Goal: Task Accomplishment & Management: Manage account settings

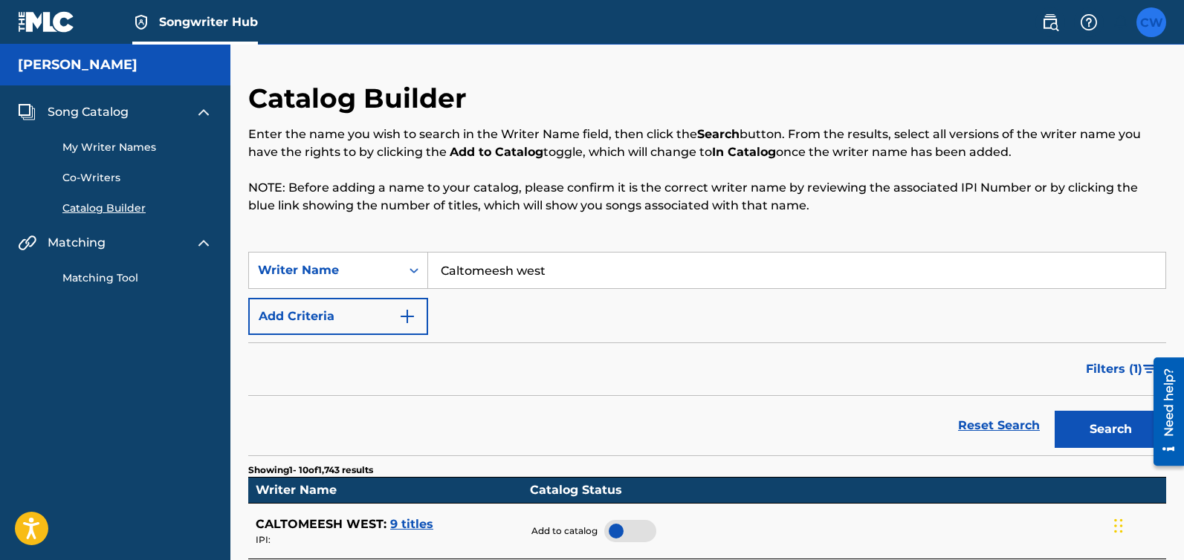
click at [1155, 22] on label at bounding box center [1151, 22] width 30 height 30
click at [1151, 22] on input "CW Caltomeesh West cwest@candywest.com Notification Preferences Profile Log out" at bounding box center [1151, 22] width 0 height 0
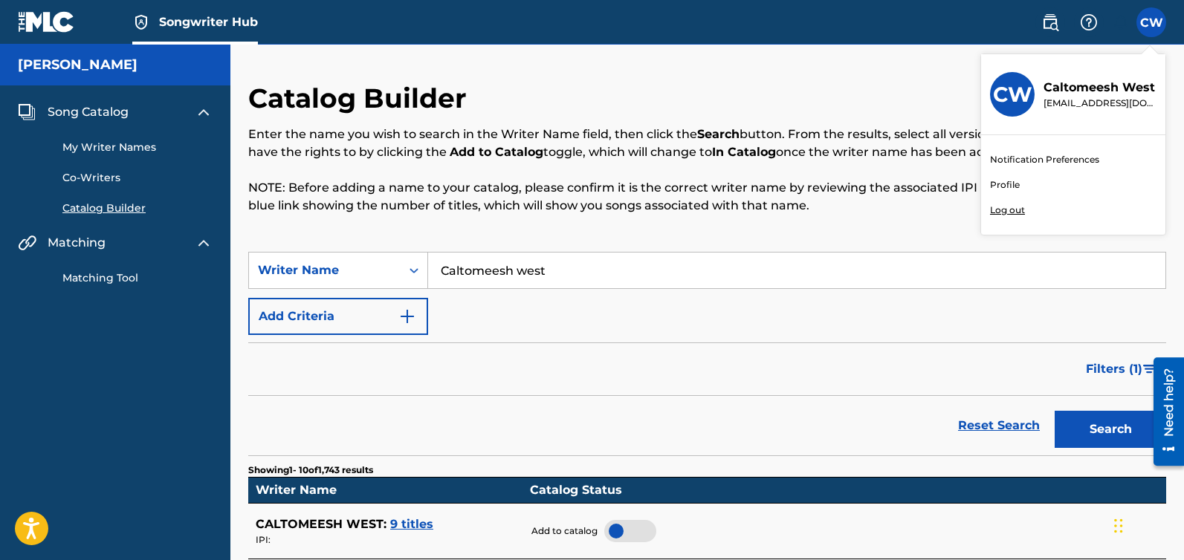
click at [1005, 187] on link "Profile" at bounding box center [1005, 184] width 30 height 13
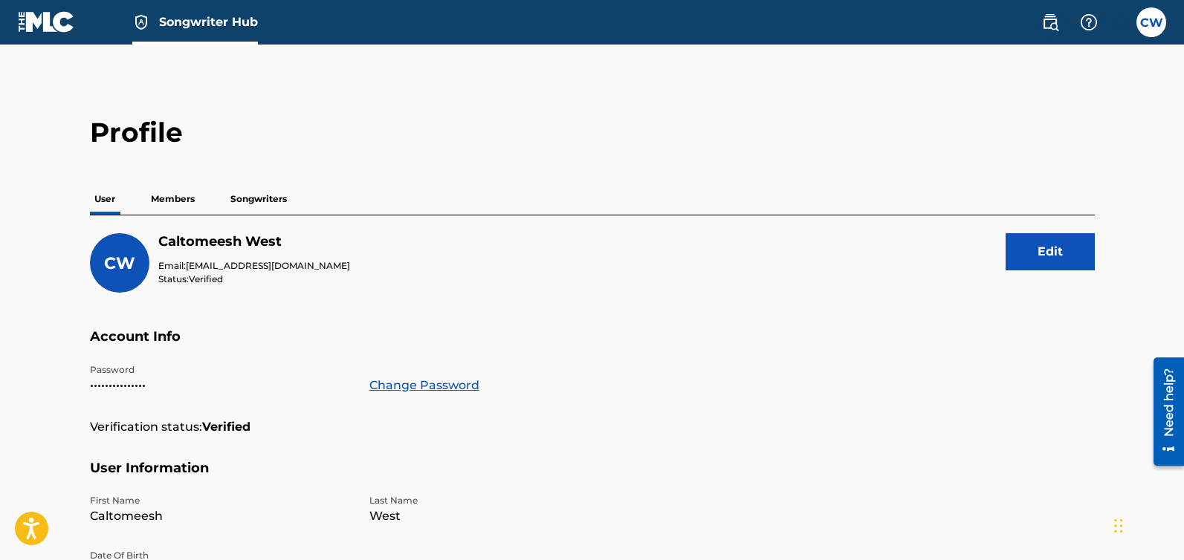
click at [151, 195] on p "Members" at bounding box center [172, 199] width 53 height 31
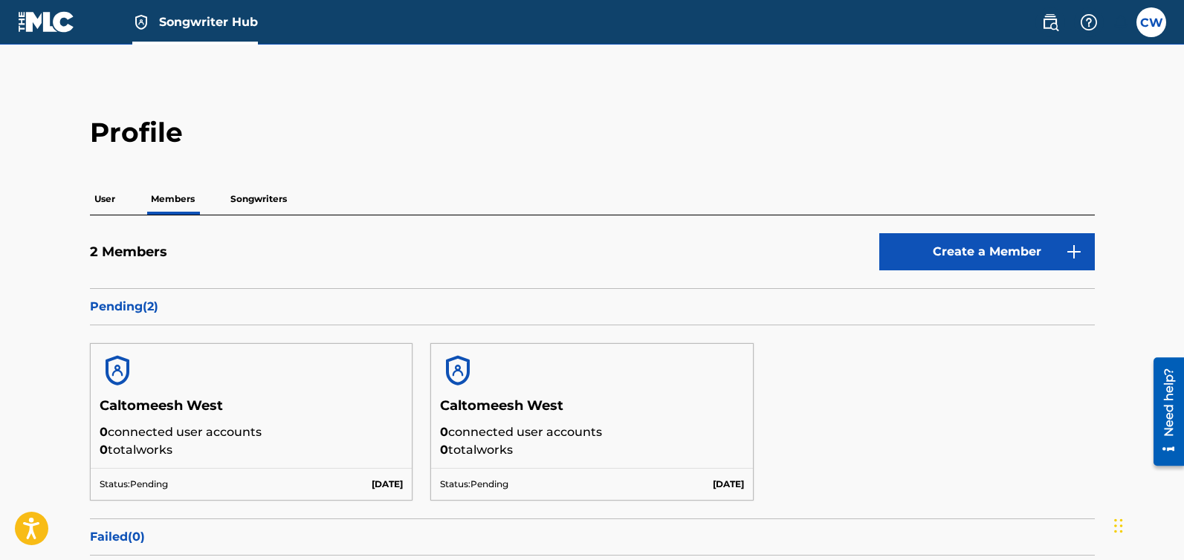
click at [129, 302] on p "Pending ( 2 )" at bounding box center [592, 307] width 1005 height 18
click at [128, 302] on p "Pending ( 2 )" at bounding box center [592, 307] width 1005 height 18
click at [151, 257] on h5 "2 Members" at bounding box center [128, 252] width 77 height 17
click at [251, 195] on p "Songwriters" at bounding box center [258, 199] width 65 height 31
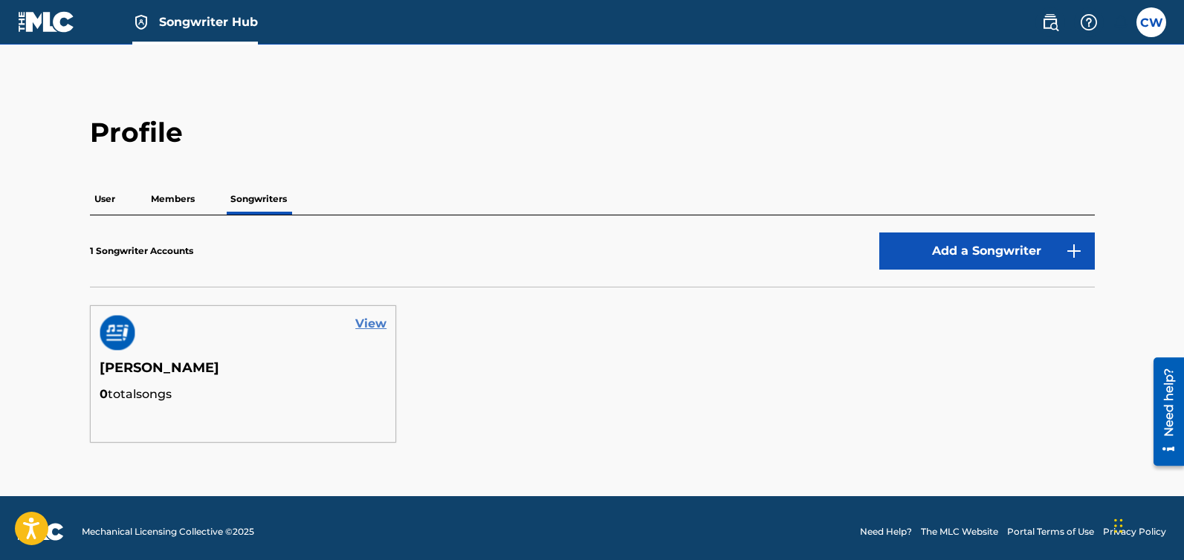
click at [372, 325] on link "View" at bounding box center [370, 324] width 31 height 18
click at [160, 195] on p "Members" at bounding box center [172, 199] width 53 height 31
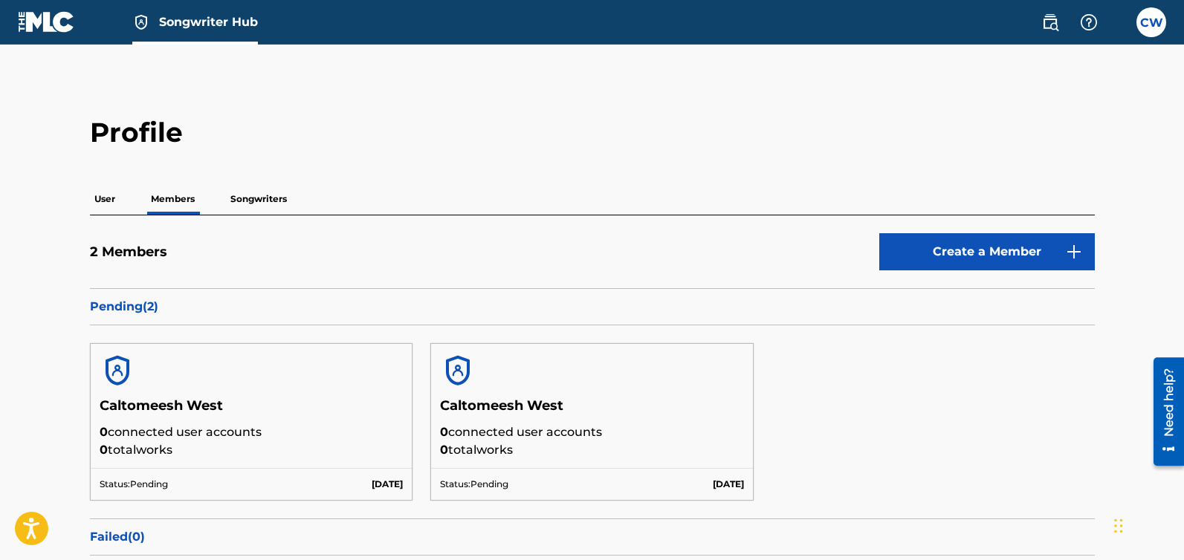
click at [111, 305] on p "Pending ( 2 )" at bounding box center [592, 307] width 1005 height 18
click at [1172, 418] on div "Need help?" at bounding box center [1168, 402] width 20 height 68
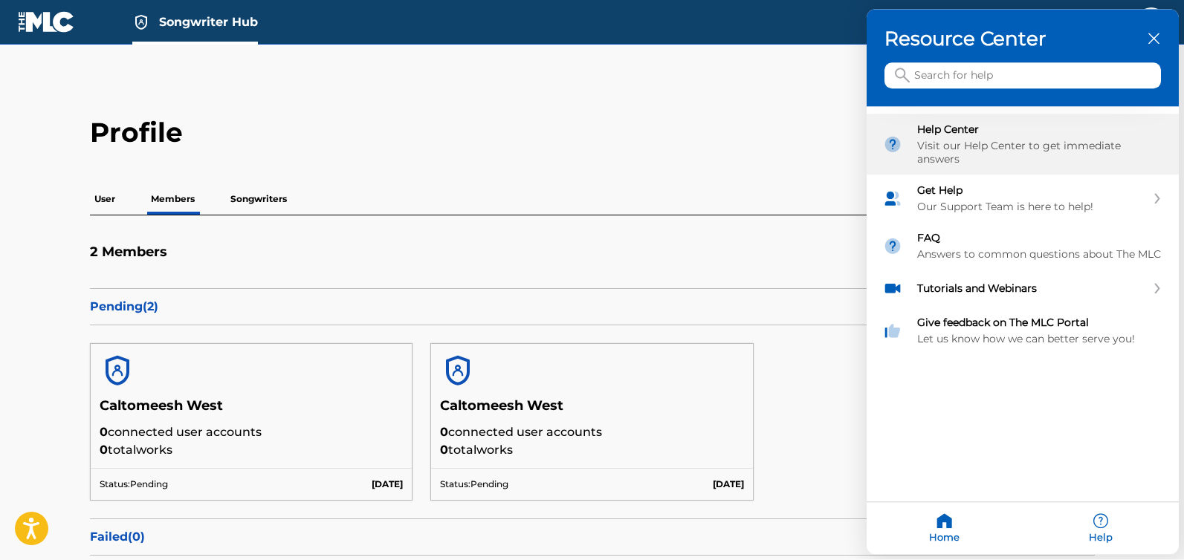
click at [964, 146] on div "Visit our Help Center to get immediate answers" at bounding box center [1039, 153] width 245 height 27
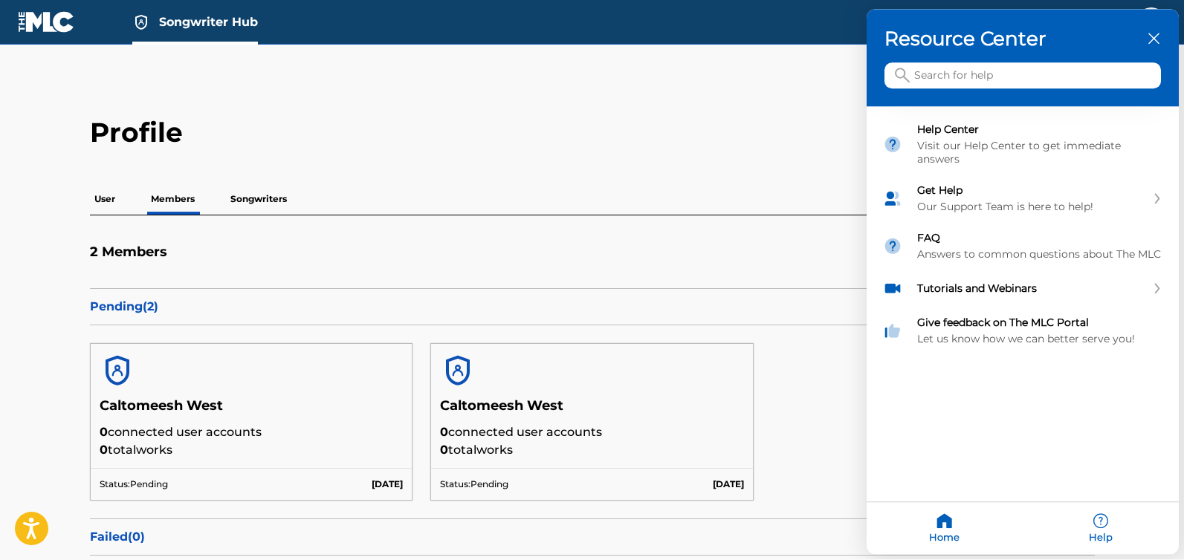
click at [44, 19] on div at bounding box center [592, 280] width 1184 height 560
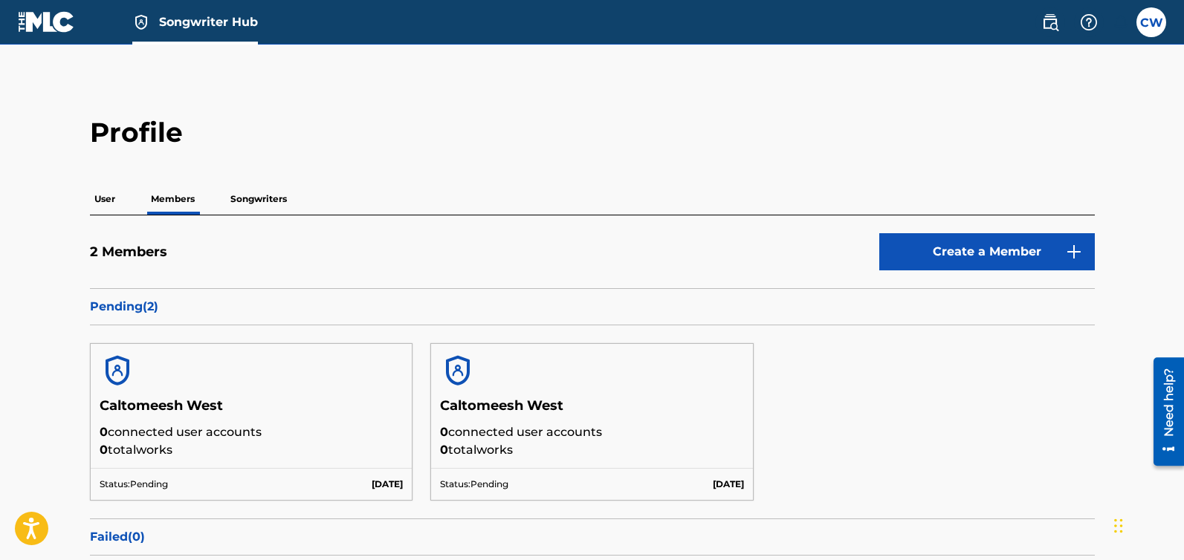
click at [41, 26] on img at bounding box center [46, 22] width 57 height 22
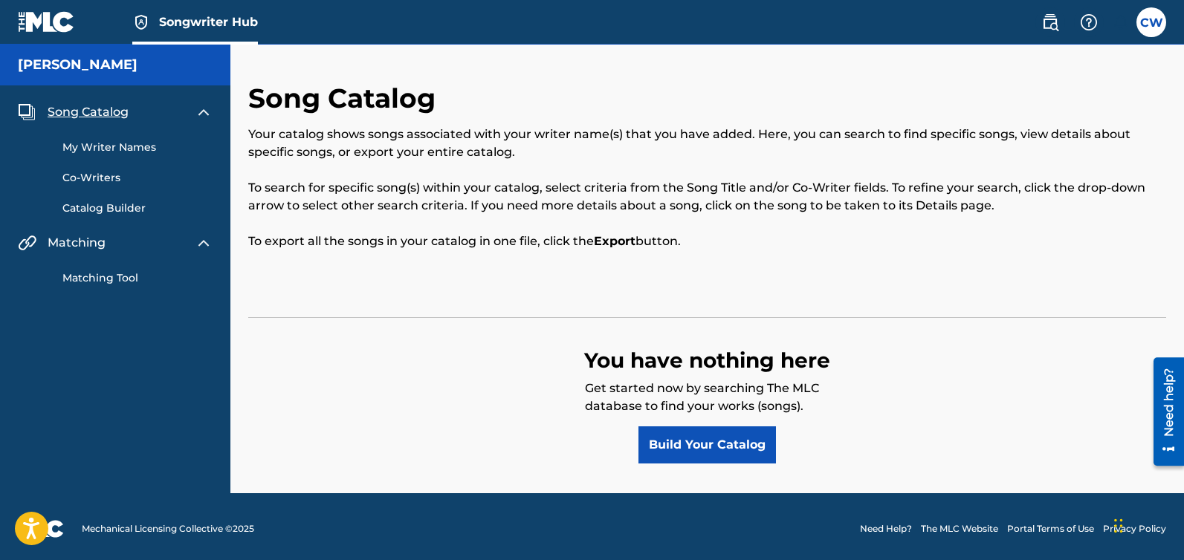
click at [41, 26] on img at bounding box center [46, 22] width 57 height 22
click at [99, 144] on link "My Writer Names" at bounding box center [137, 148] width 150 height 16
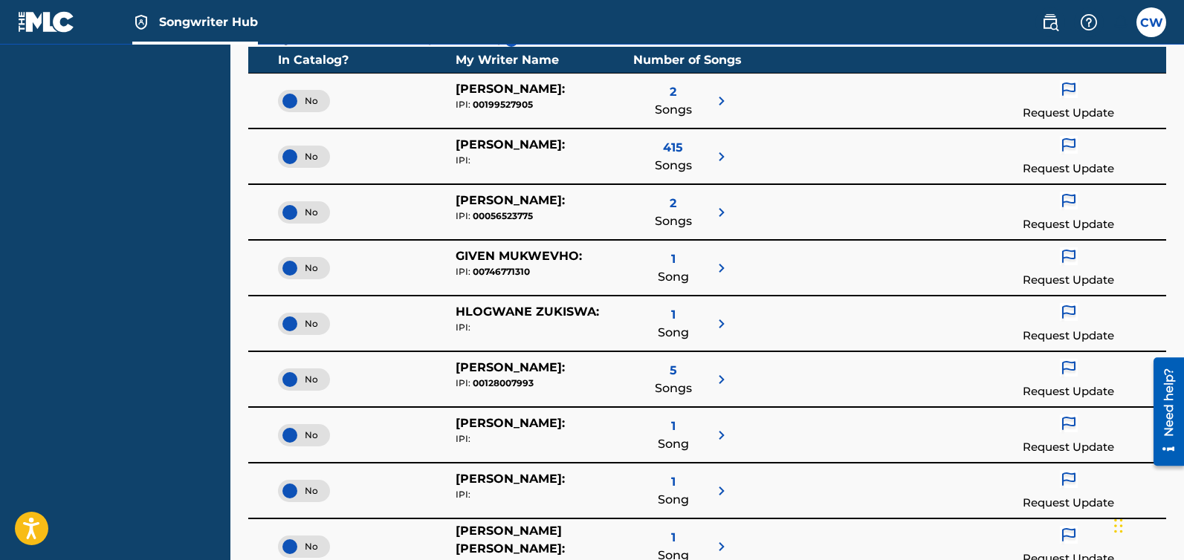
scroll to position [250, 0]
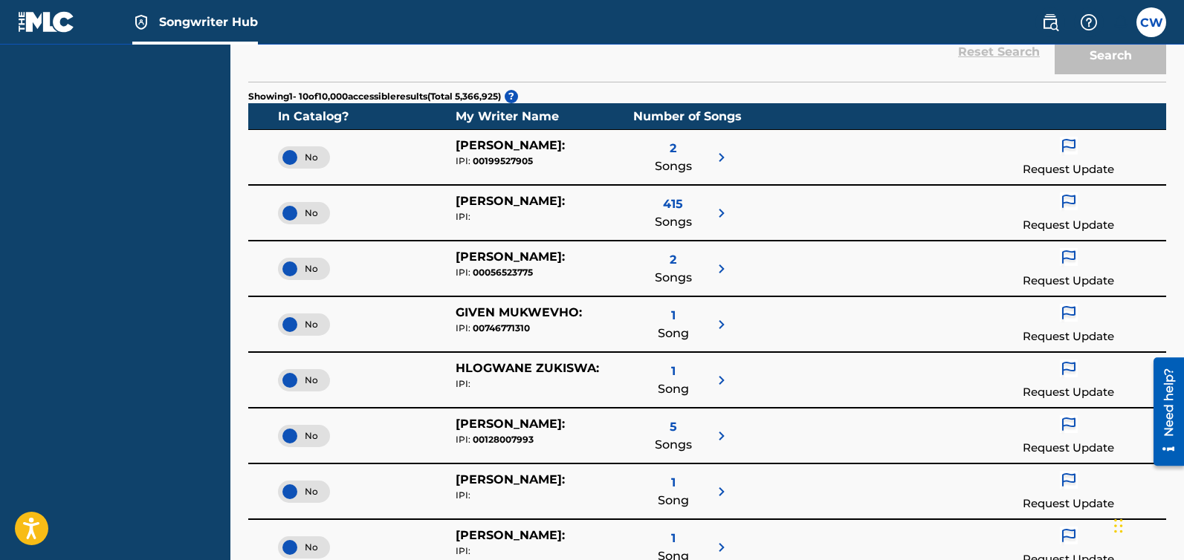
click at [724, 155] on img at bounding box center [722, 158] width 18 height 18
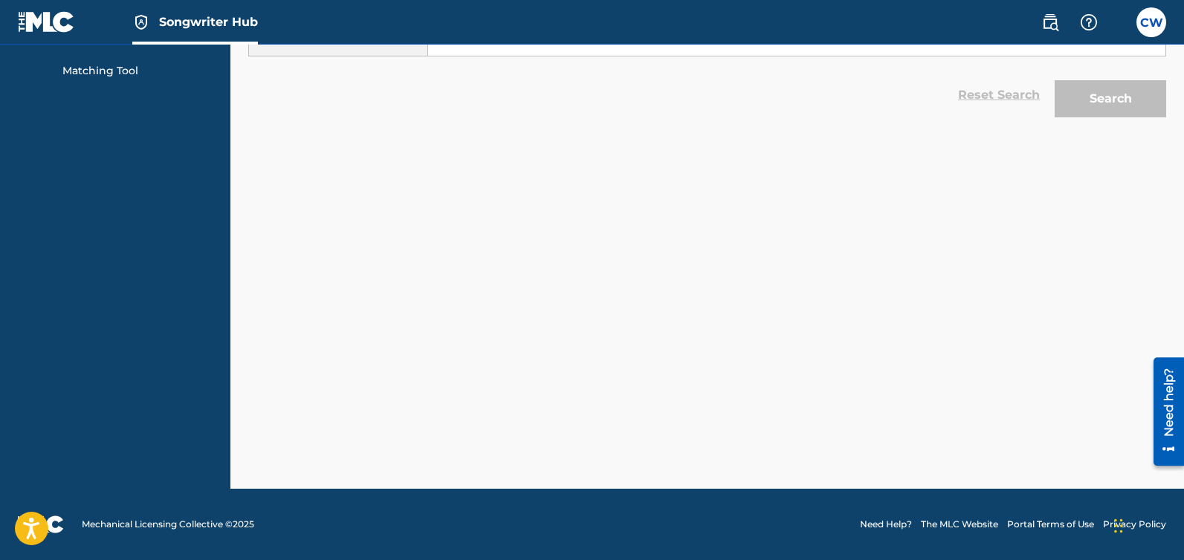
scroll to position [207, 0]
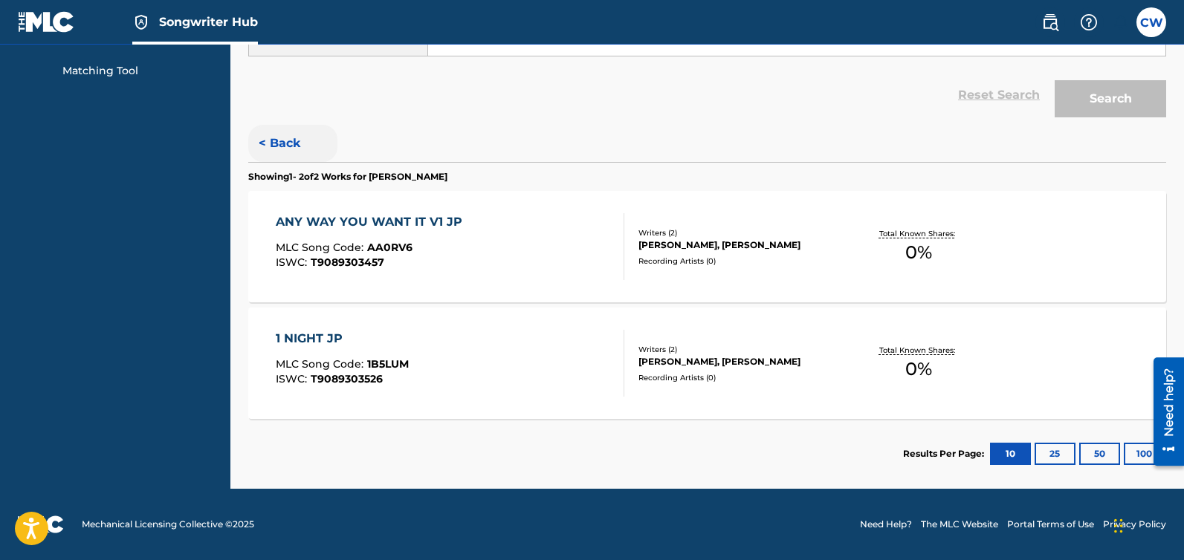
click at [295, 148] on button "< Back" at bounding box center [292, 143] width 89 height 37
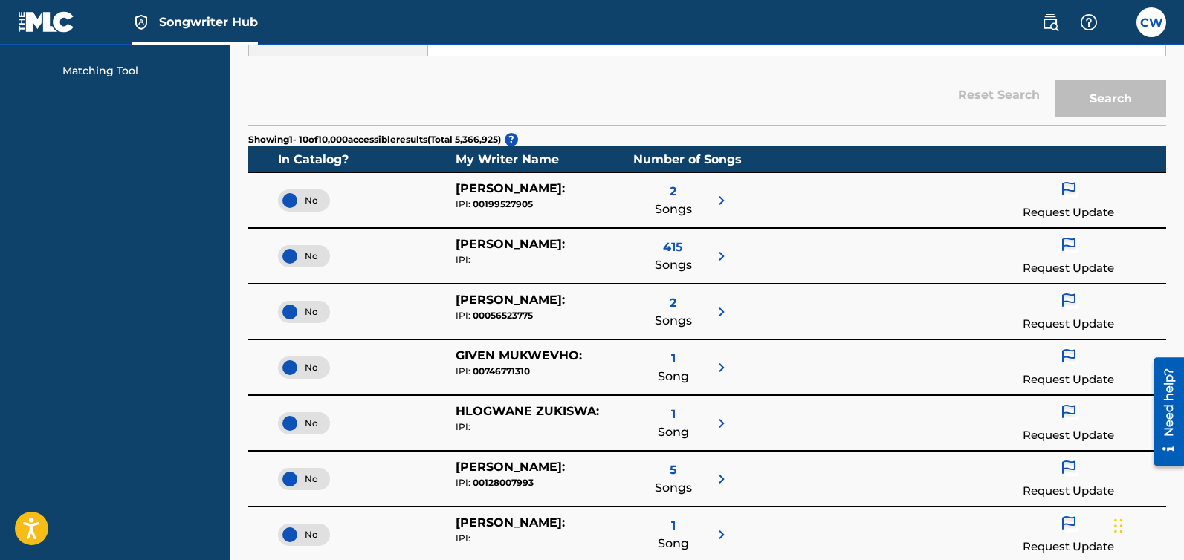
click at [724, 255] on img at bounding box center [722, 256] width 18 height 18
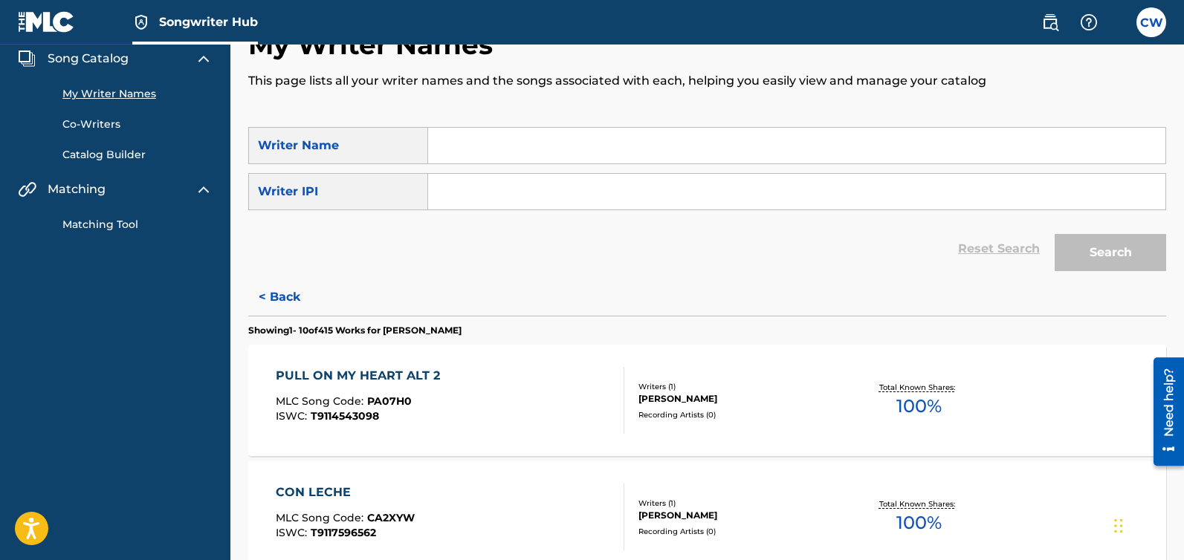
scroll to position [0, 0]
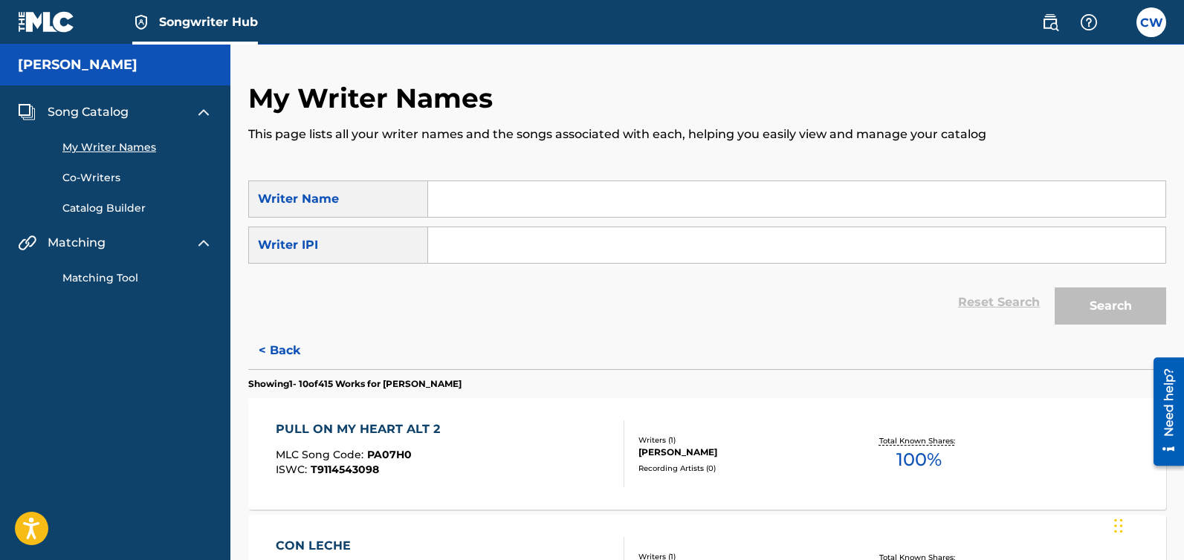
click at [97, 111] on span "Song Catalog" at bounding box center [88, 112] width 81 height 18
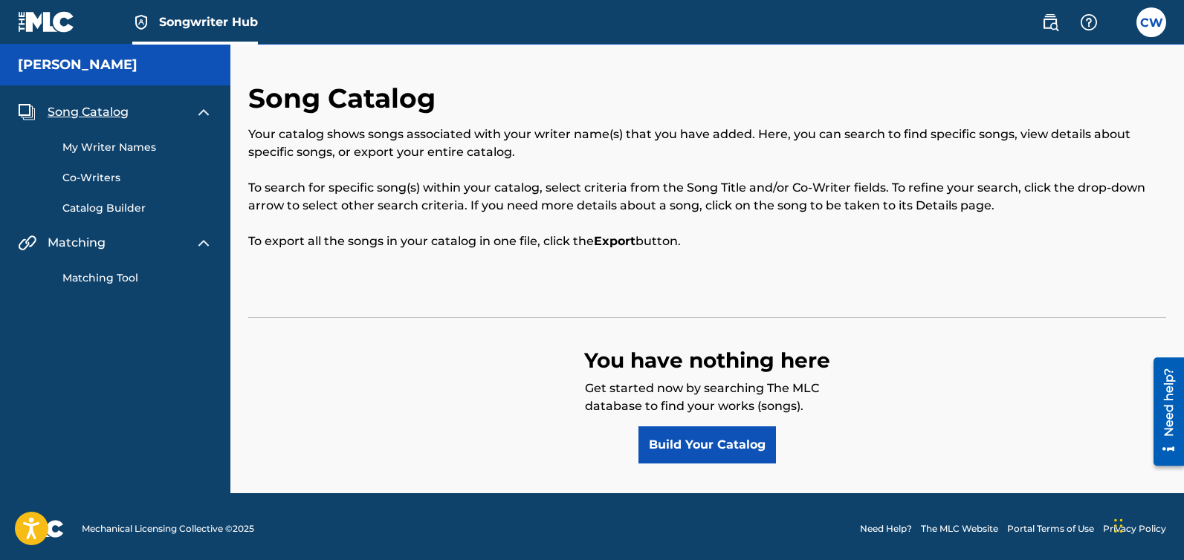
click at [79, 208] on link "Catalog Builder" at bounding box center [137, 209] width 150 height 16
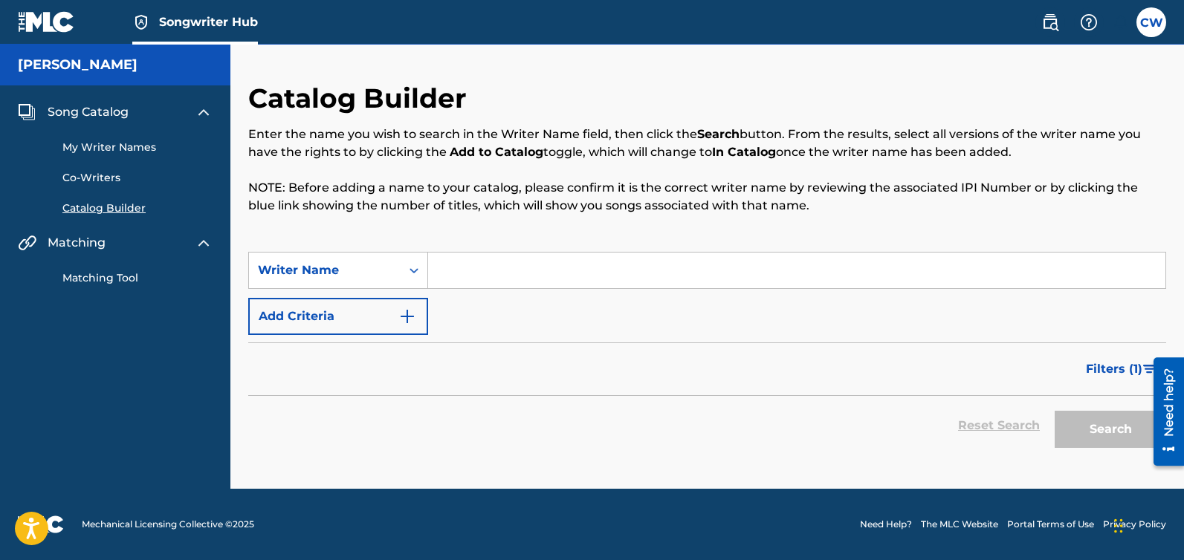
click at [511, 264] on input "Search Form" at bounding box center [796, 271] width 737 height 36
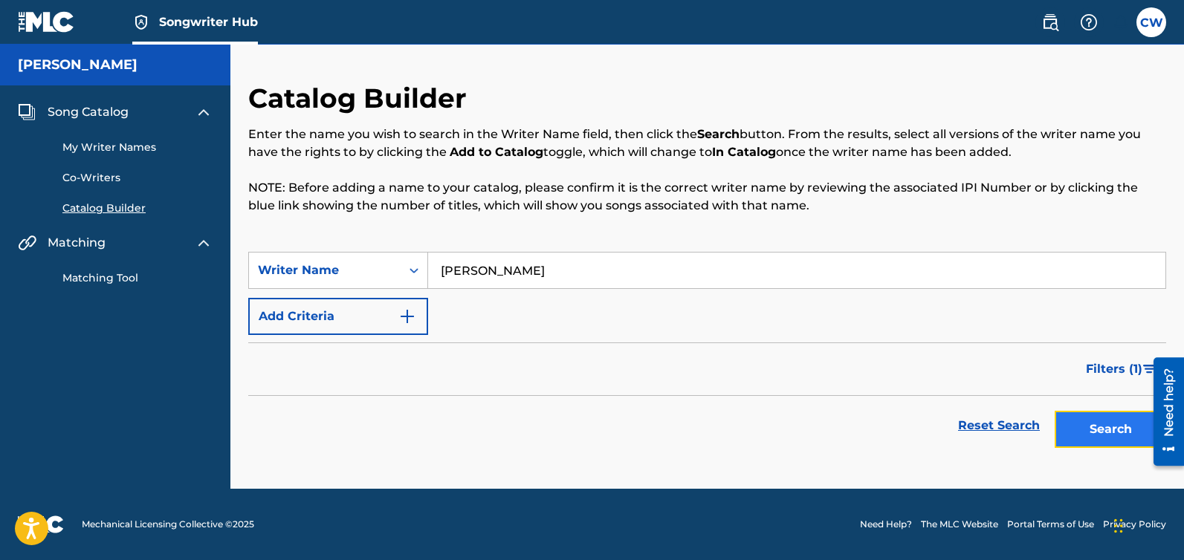
click at [1093, 429] on button "Search" at bounding box center [1109, 429] width 111 height 37
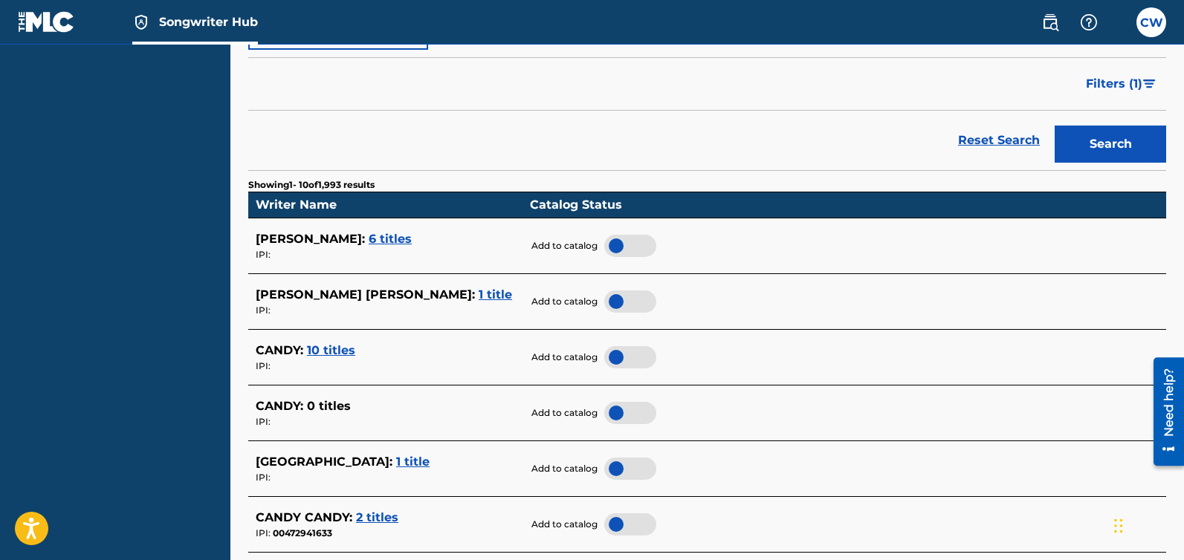
scroll to position [195, 0]
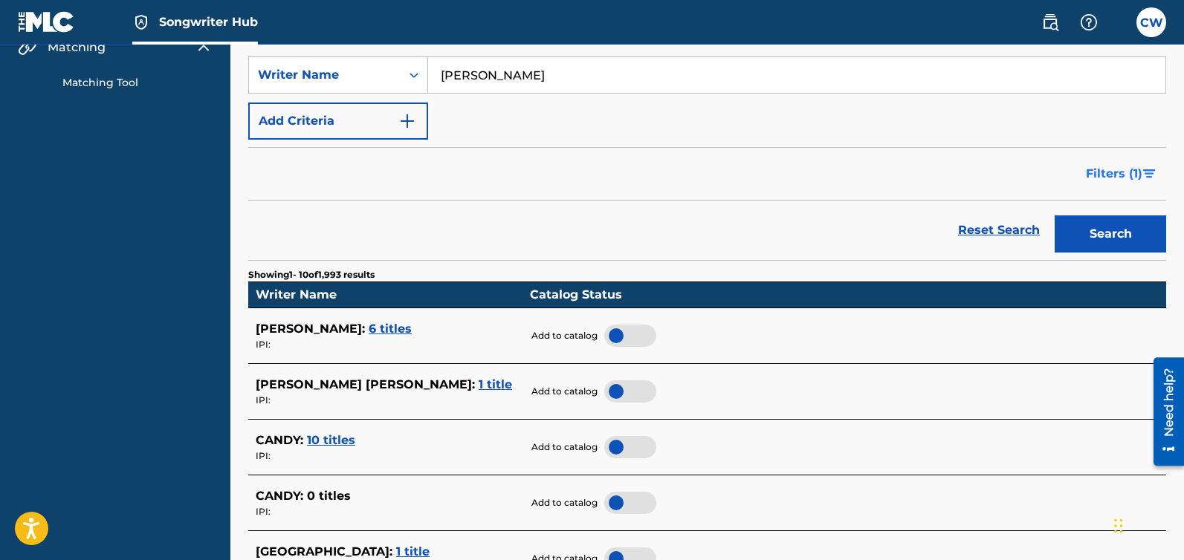
click at [1142, 175] on button "Filters ( 1 )" at bounding box center [1121, 173] width 89 height 37
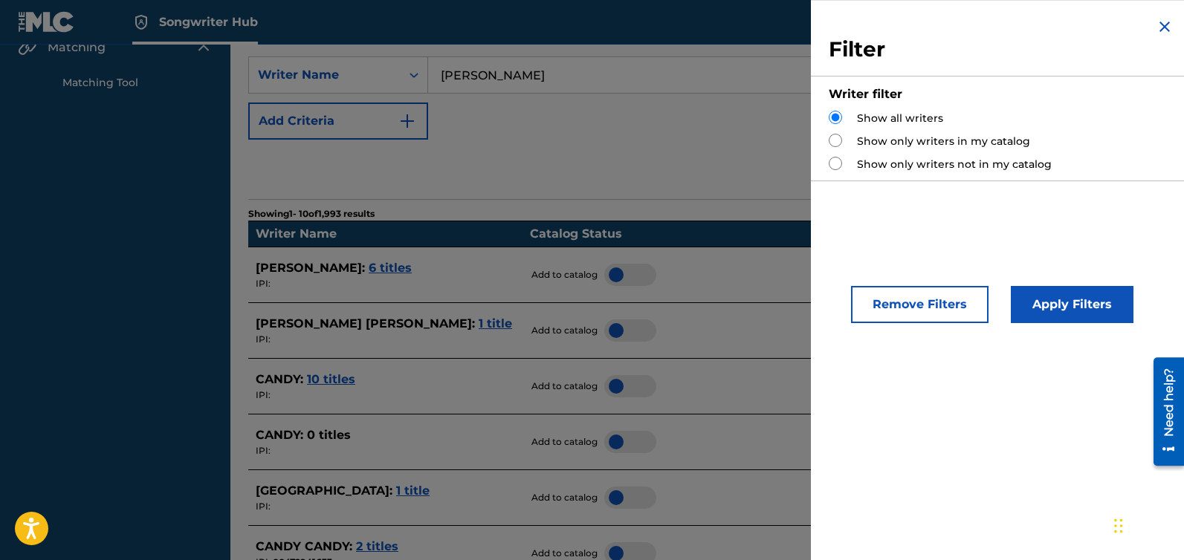
click at [1159, 28] on img "Search Form" at bounding box center [1164, 27] width 18 height 18
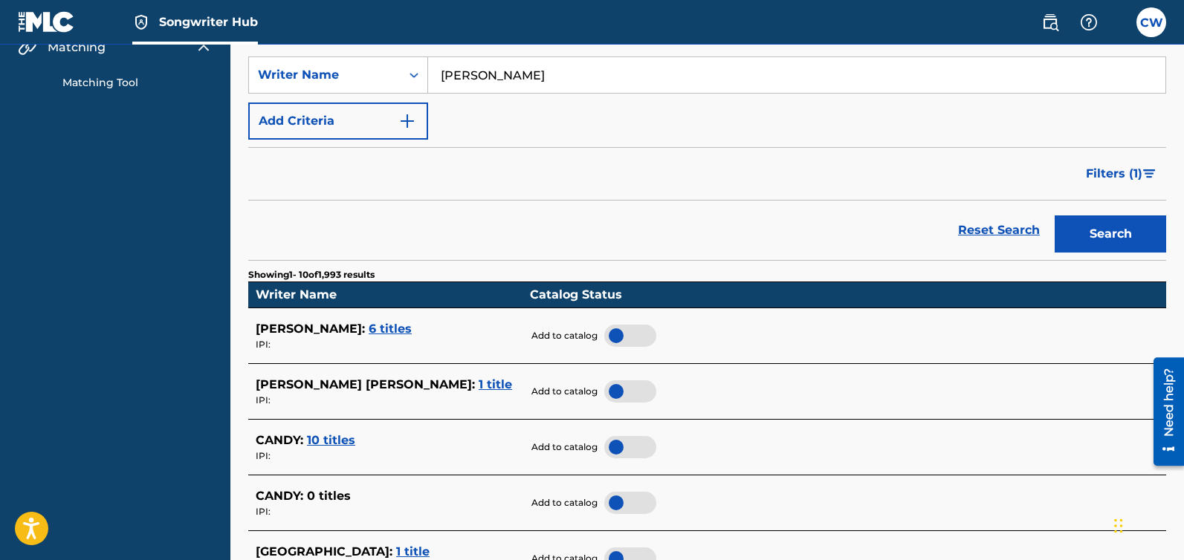
scroll to position [0, 0]
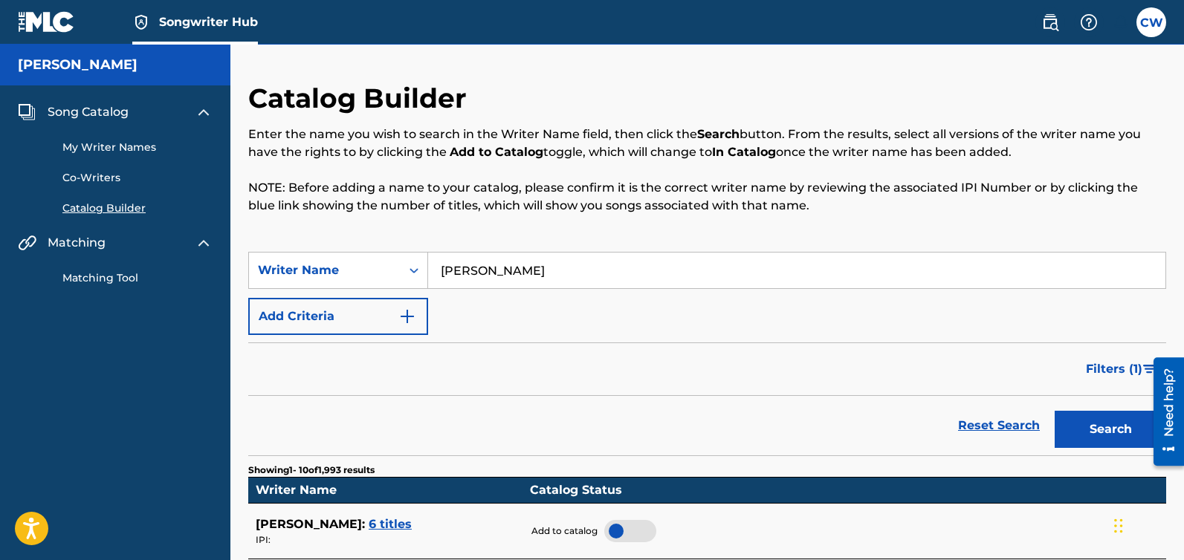
click at [455, 269] on input "candy west" at bounding box center [796, 271] width 737 height 36
paste input "Caltomeesh"
type input "Caltomeesh west"
click at [1095, 430] on button "Search" at bounding box center [1109, 429] width 111 height 37
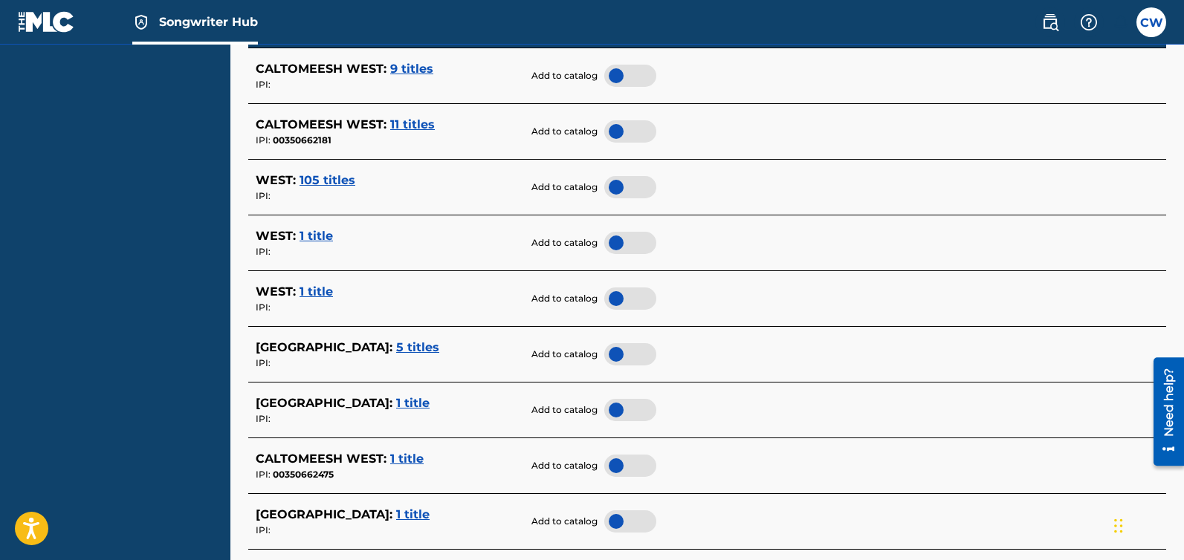
scroll to position [475, 0]
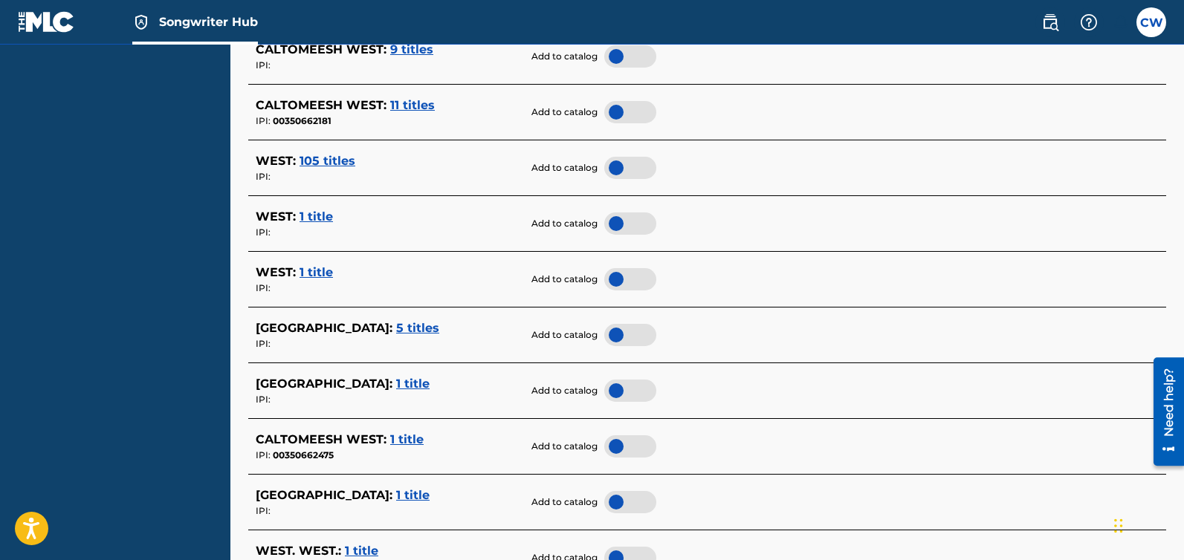
click at [401, 443] on span "1 title" at bounding box center [406, 439] width 33 height 14
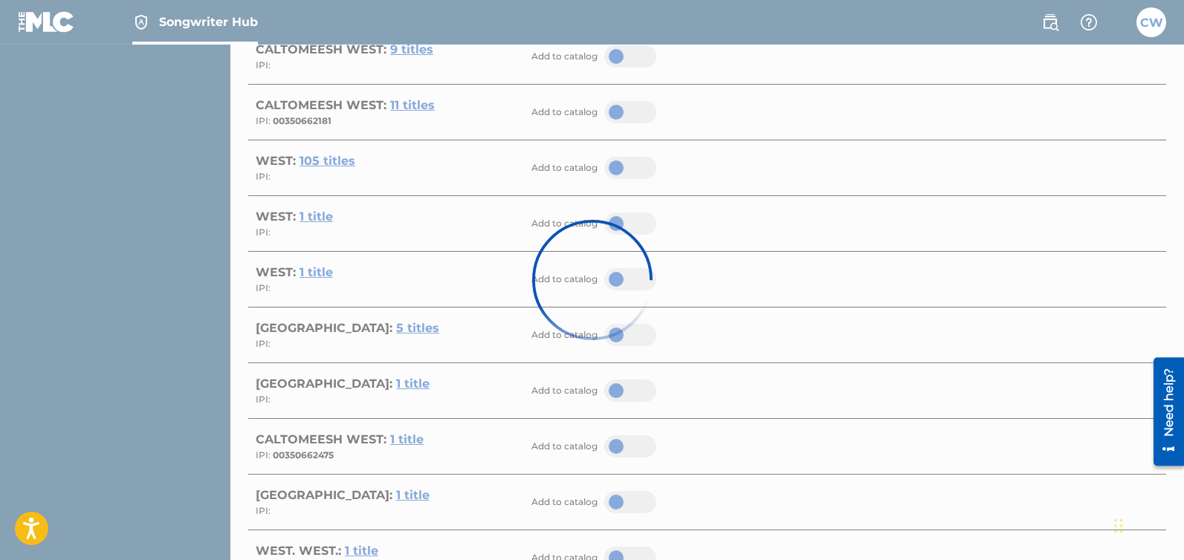
scroll to position [214, 0]
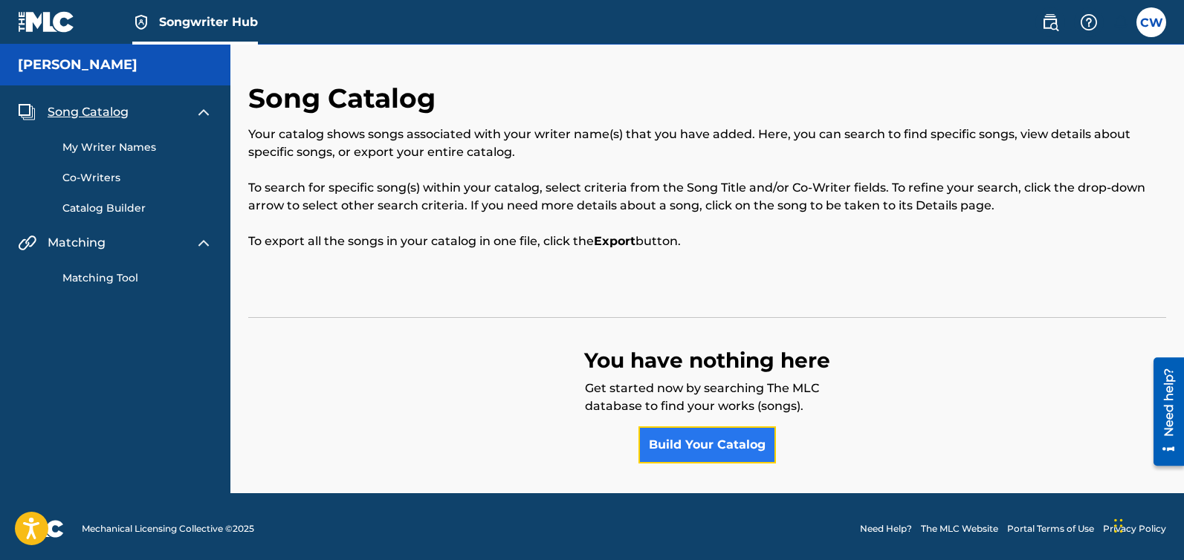
click at [711, 442] on link "Build Your Catalog" at bounding box center [706, 445] width 137 height 37
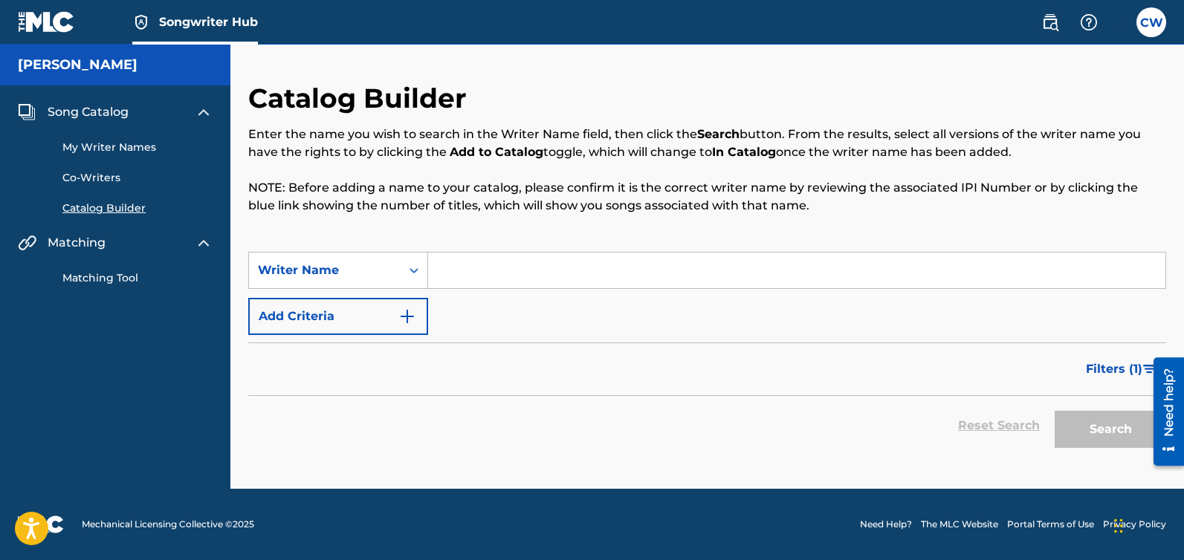
click at [475, 268] on input "Search Form" at bounding box center [796, 271] width 737 height 36
paste input "Caltomeesh"
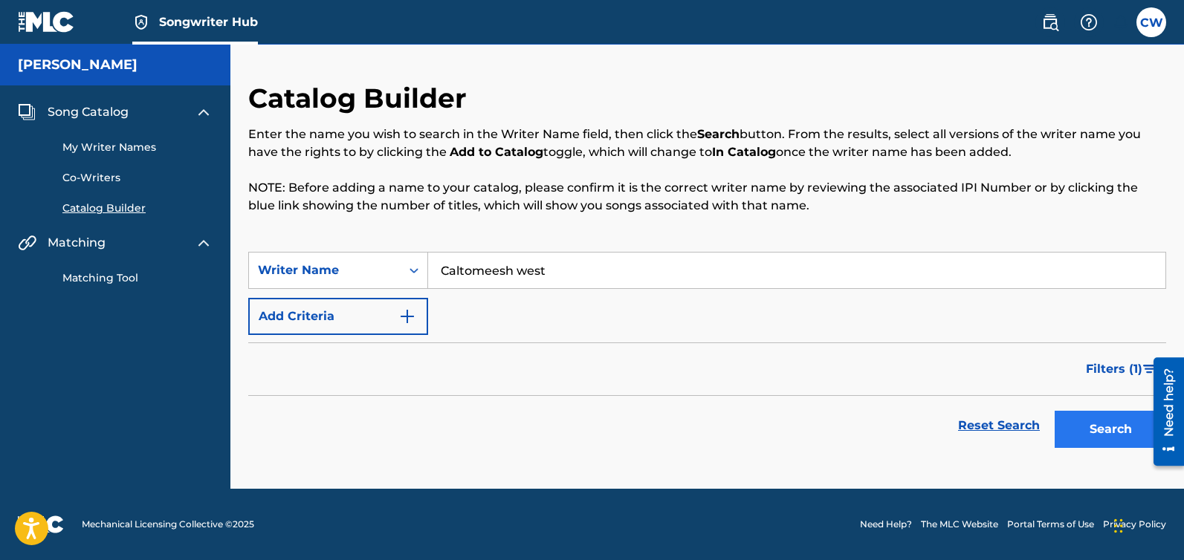
type input "Caltomeesh west"
click at [1081, 432] on button "Search" at bounding box center [1109, 429] width 111 height 37
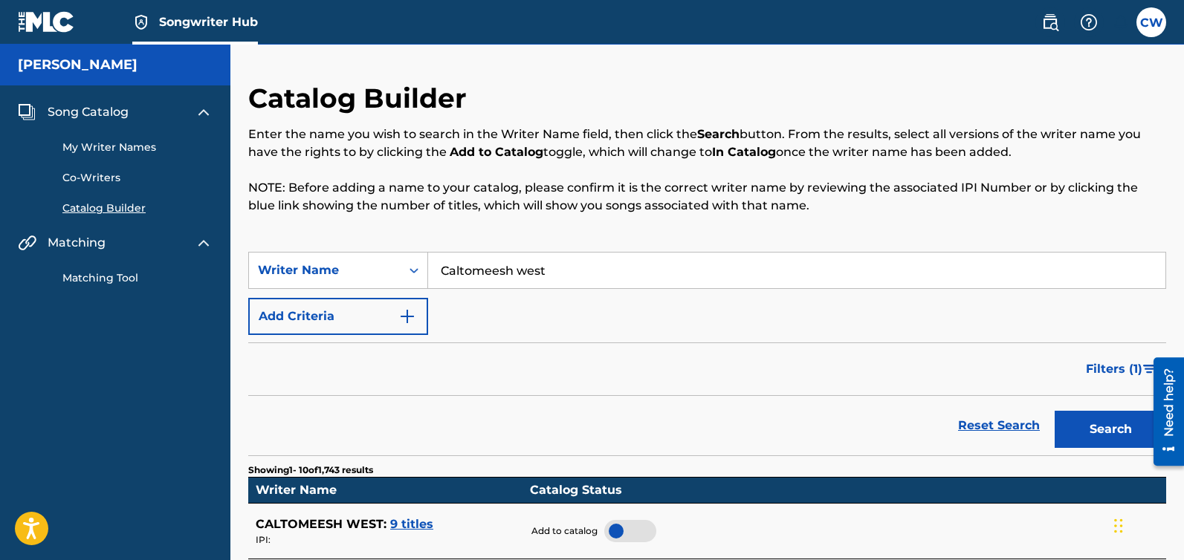
click at [59, 22] on img at bounding box center [46, 22] width 57 height 22
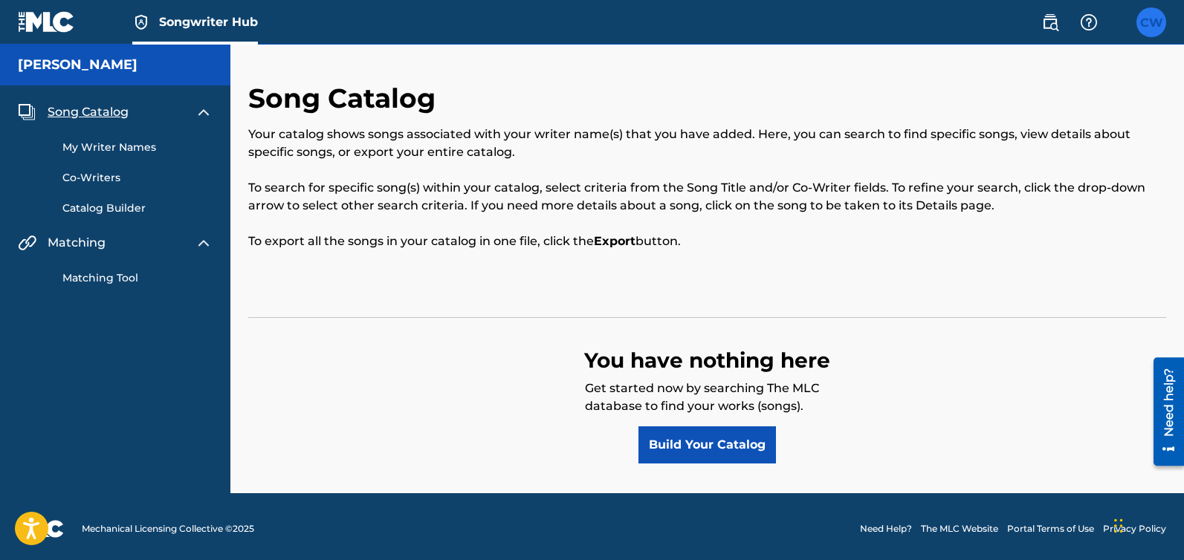
click at [1153, 25] on label at bounding box center [1151, 22] width 30 height 30
click at [1151, 22] on input "CW Caltomeesh West cwest@candywest.com Notification Preferences Profile Log out" at bounding box center [1151, 22] width 0 height 0
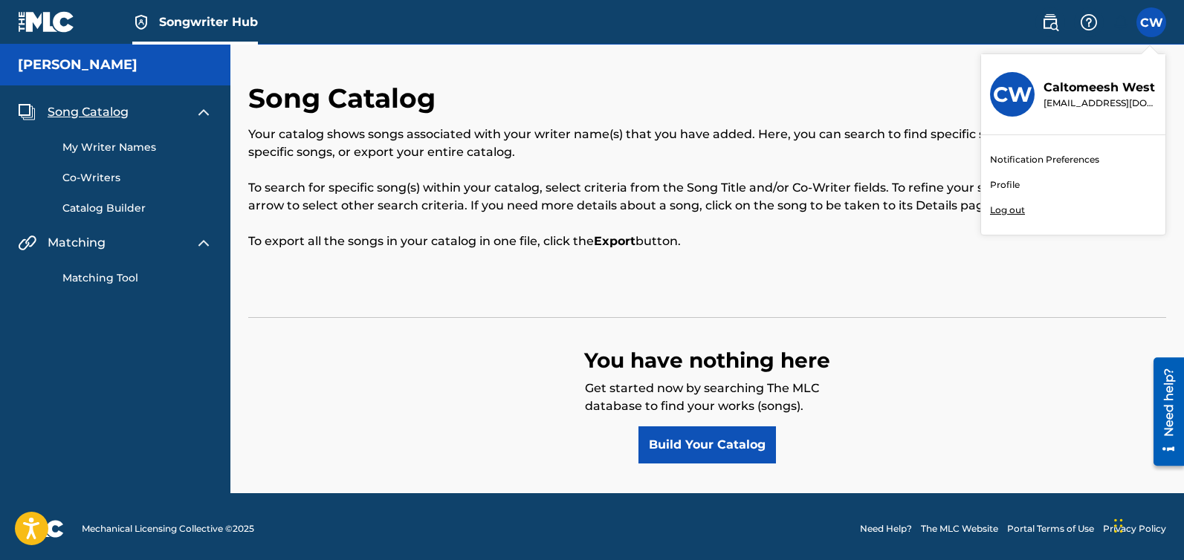
click at [1010, 187] on link "Profile" at bounding box center [1005, 184] width 30 height 13
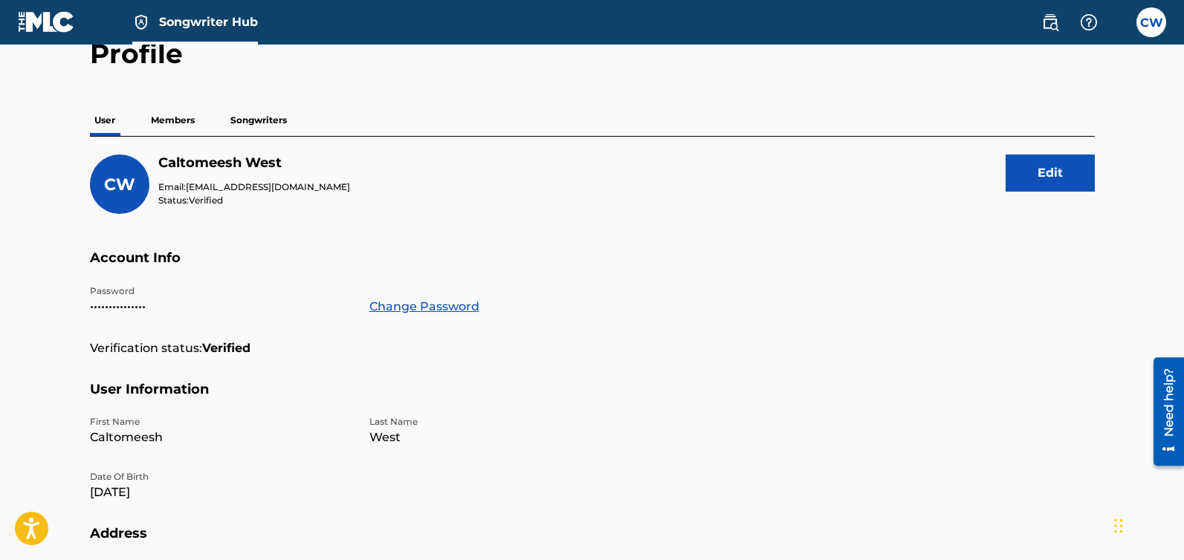
scroll to position [6, 0]
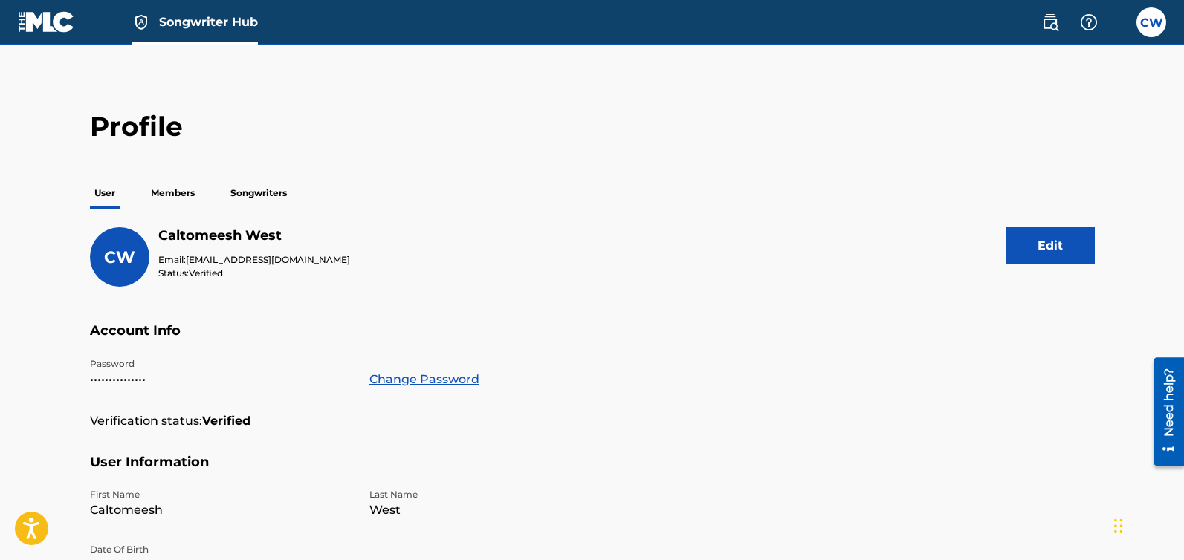
click at [250, 191] on p "Songwriters" at bounding box center [258, 193] width 65 height 31
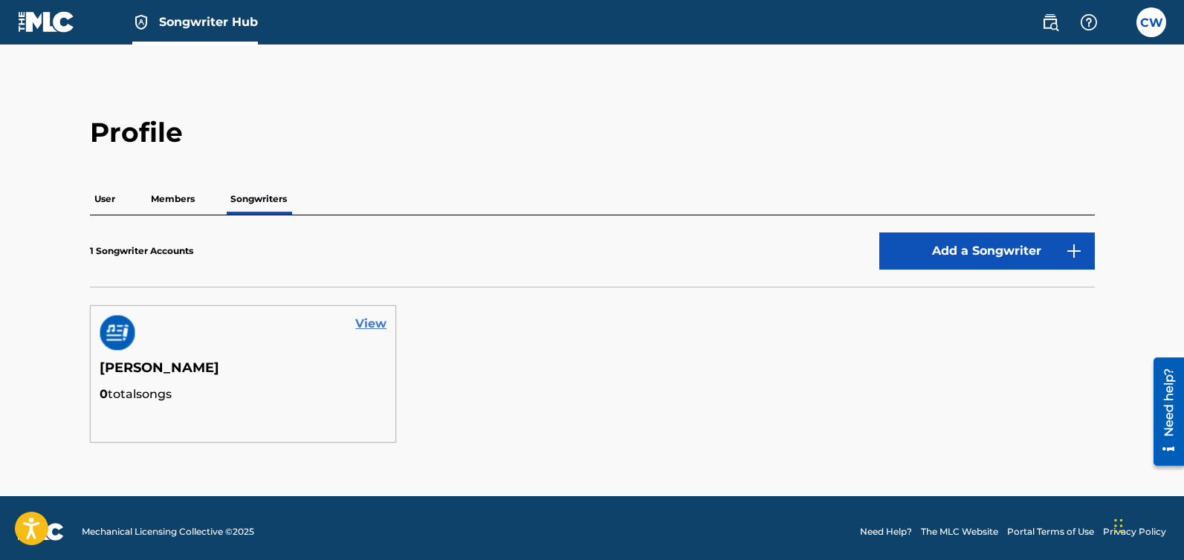
click at [372, 324] on link "View" at bounding box center [370, 324] width 31 height 18
click at [1178, 403] on div "Need help?" at bounding box center [1168, 411] width 30 height 108
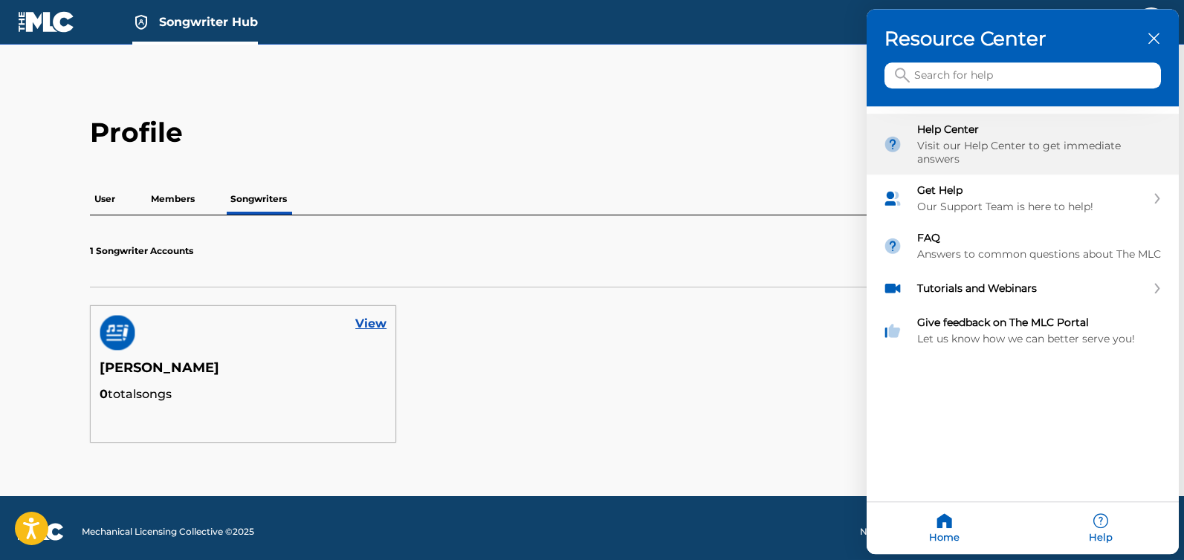
click at [955, 140] on div "Visit our Help Center to get immediate answers" at bounding box center [1039, 153] width 245 height 27
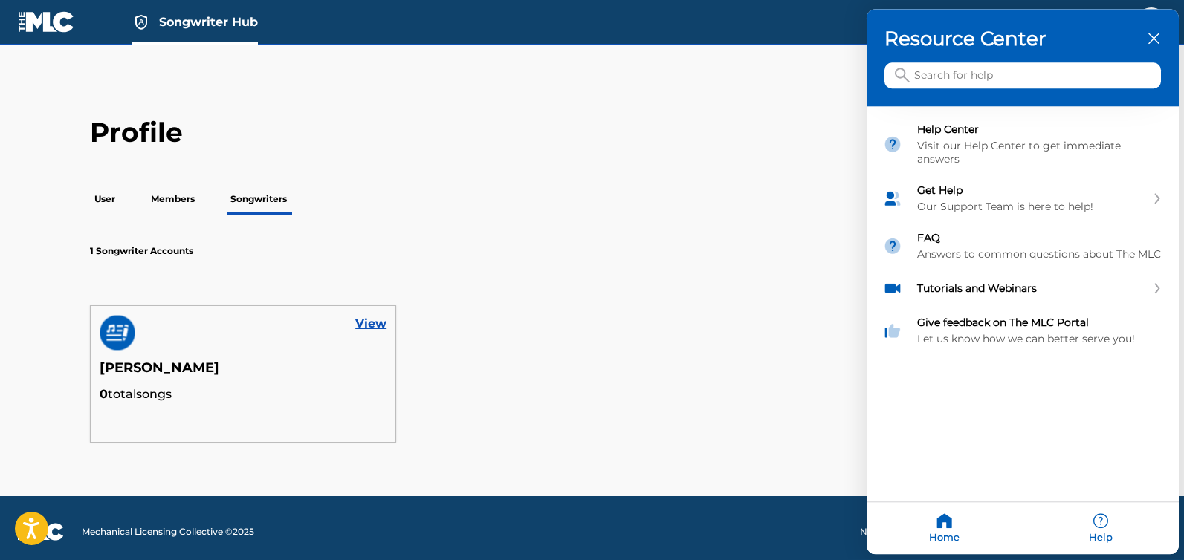
drag, startPoint x: 543, startPoint y: 19, endPoint x: 531, endPoint y: 26, distance: 14.0
click at [543, 19] on div at bounding box center [592, 280] width 1184 height 560
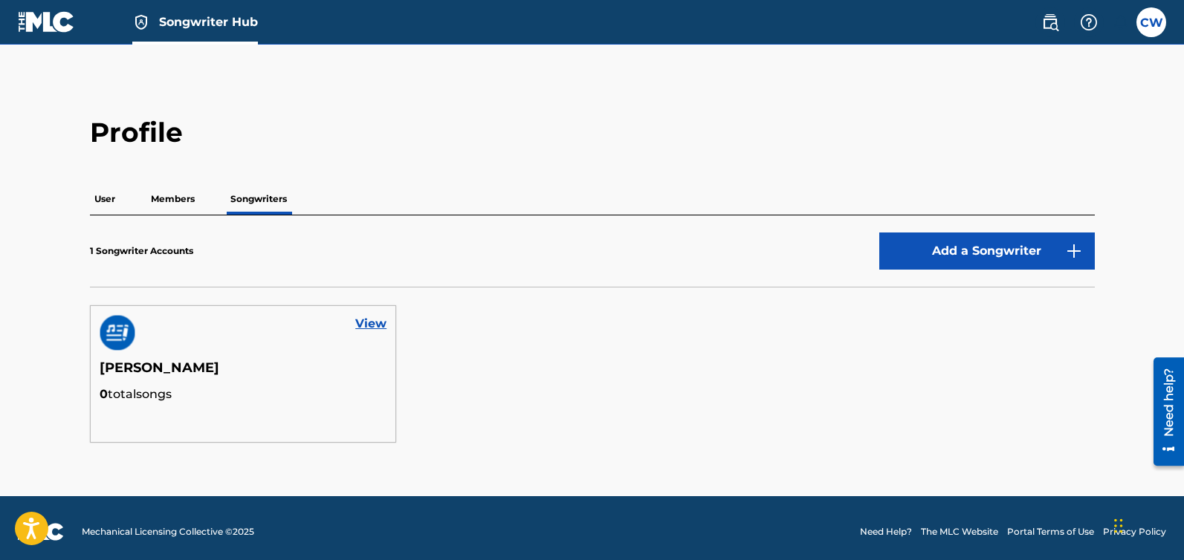
click at [69, 22] on img at bounding box center [46, 22] width 57 height 22
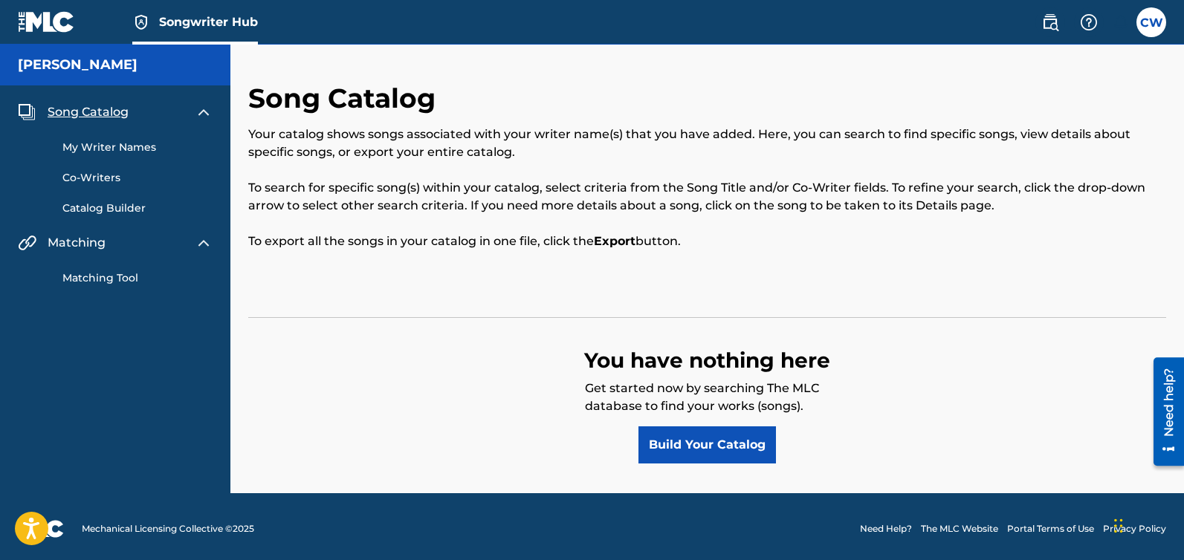
click at [69, 22] on img at bounding box center [46, 22] width 57 height 22
click at [1089, 19] on img at bounding box center [1089, 22] width 18 height 18
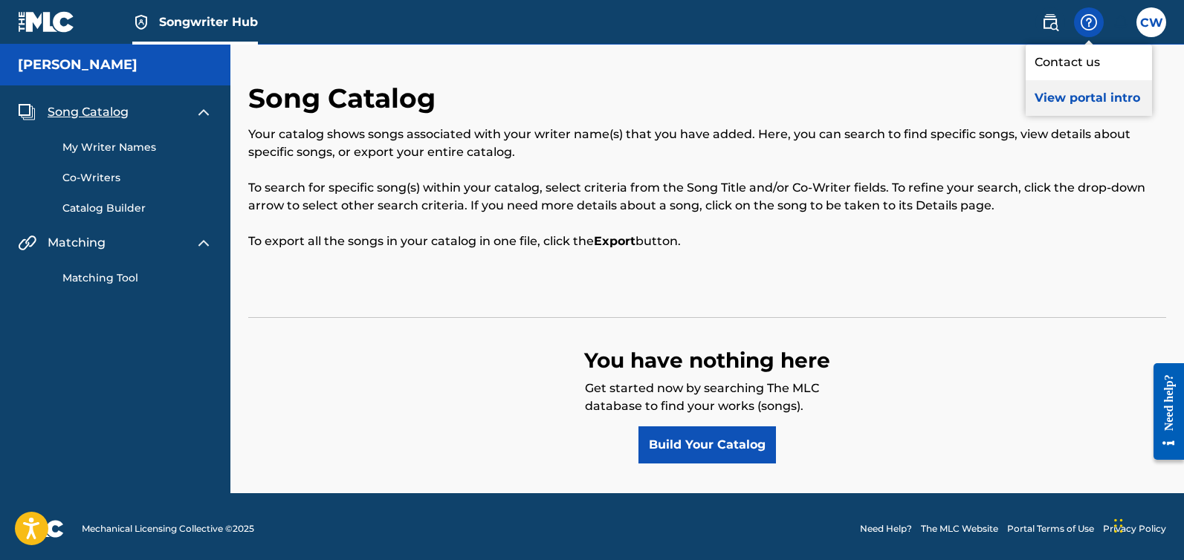
click at [1080, 100] on p "View portal intro" at bounding box center [1088, 98] width 126 height 36
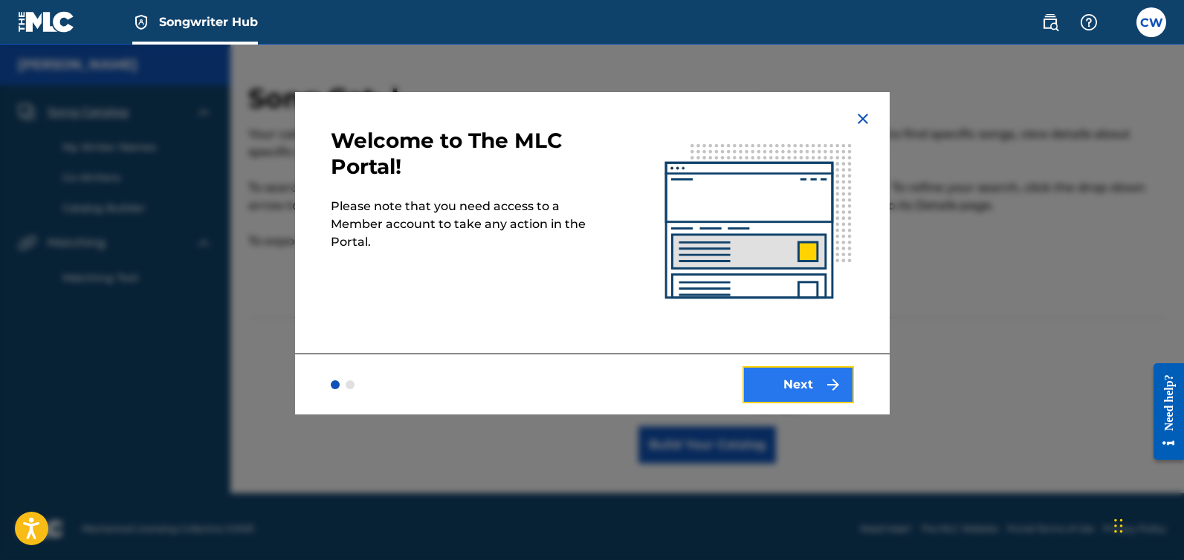
click at [808, 386] on button "Next" at bounding box center [797, 384] width 111 height 37
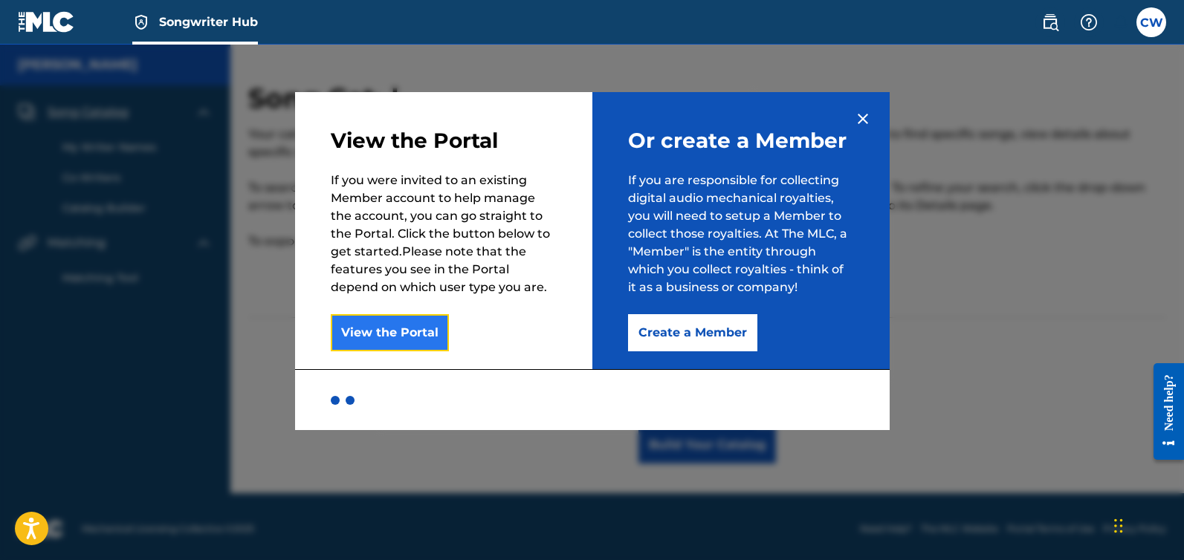
click at [387, 336] on button "View the Portal" at bounding box center [390, 332] width 118 height 37
